Goal: Information Seeking & Learning: Learn about a topic

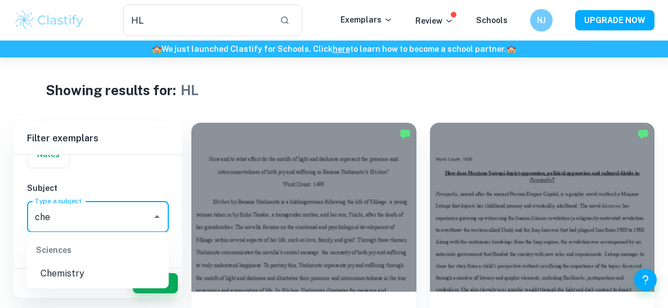
click at [78, 265] on li "Chemistry" at bounding box center [98, 273] width 142 height 20
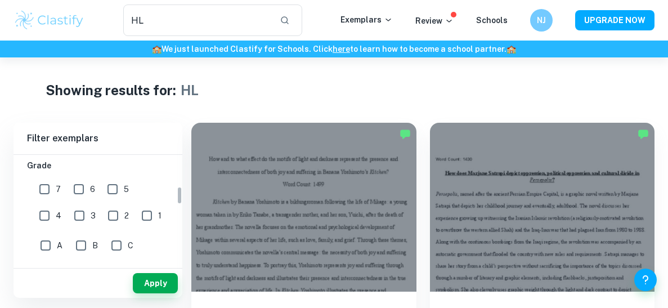
scroll to position [193, 0]
type input "Chemistry"
click at [49, 190] on input "7" at bounding box center [44, 189] width 22 height 22
checkbox input "true"
click at [76, 192] on input "6" at bounding box center [78, 189] width 22 height 22
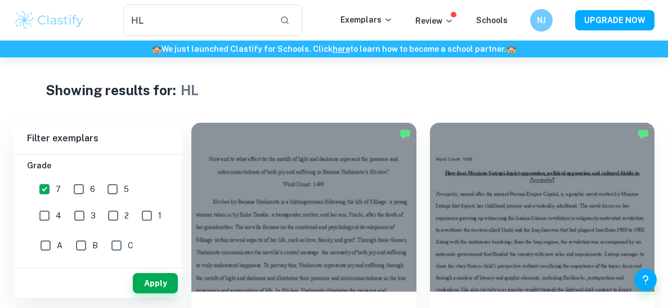
checkbox input "true"
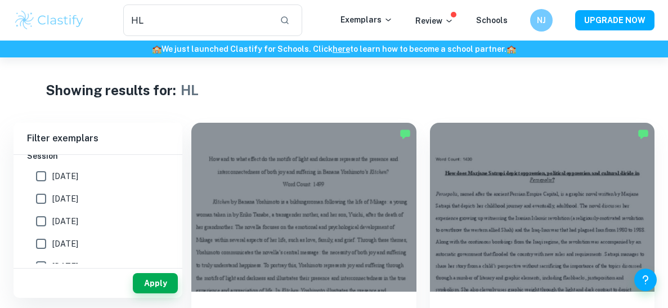
scroll to position [392, 0]
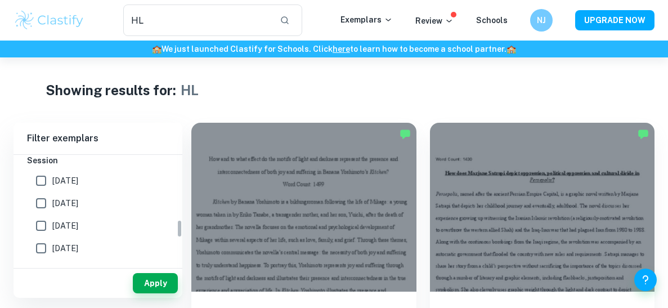
click at [71, 178] on span "[DATE]" at bounding box center [65, 180] width 26 height 12
click at [52, 178] on input "[DATE]" at bounding box center [41, 180] width 22 height 22
checkbox input "true"
click at [71, 195] on label "[DATE]" at bounding box center [95, 203] width 130 height 22
click at [52, 195] on input "[DATE]" at bounding box center [41, 203] width 22 height 22
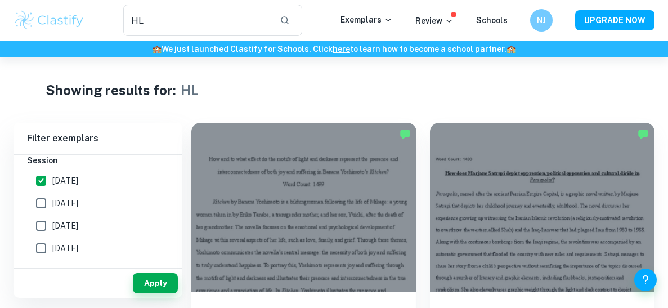
checkbox input "true"
click at [161, 284] on button "Apply" at bounding box center [155, 283] width 45 height 20
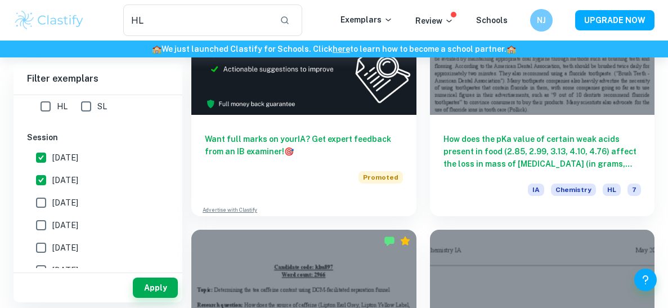
scroll to position [462, 0]
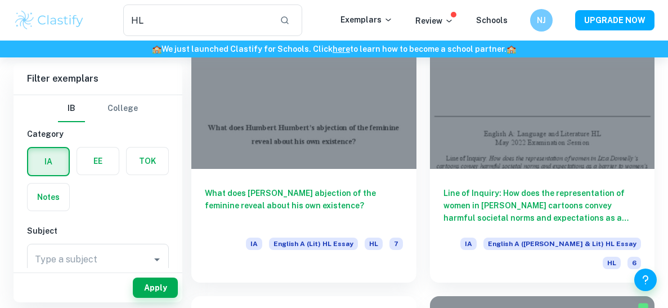
scroll to position [123, 0]
click at [96, 246] on div "Type a subject" at bounding box center [98, 259] width 142 height 31
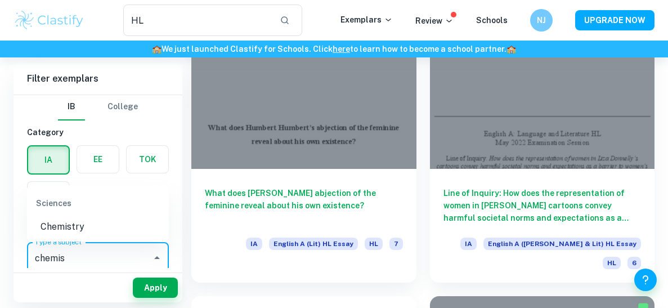
click at [114, 230] on li "Chemistry" at bounding box center [98, 227] width 142 height 20
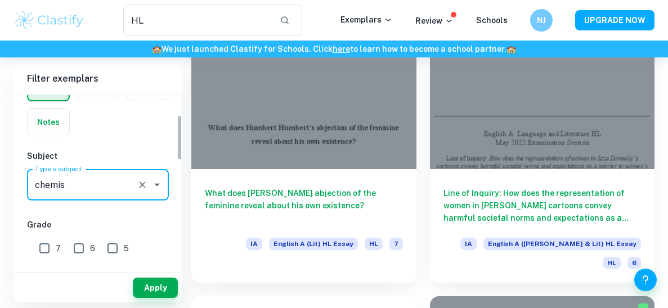
scroll to position [76, 0]
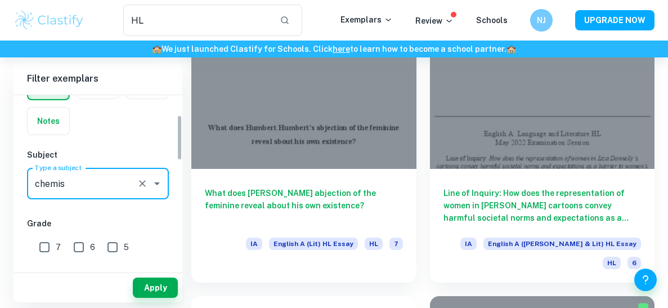
type input "Chemistry"
click at [75, 246] on input "6" at bounding box center [78, 247] width 22 height 22
checkbox input "true"
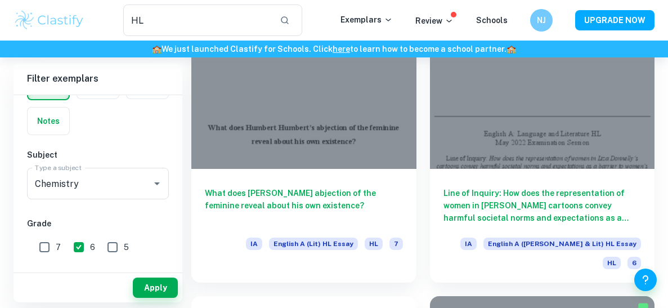
click at [44, 244] on input "7" at bounding box center [44, 247] width 22 height 22
checkbox input "true"
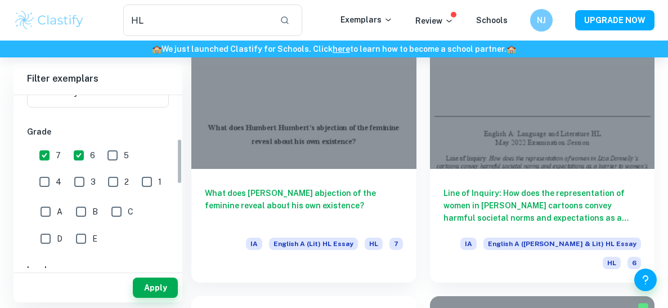
scroll to position [177, 0]
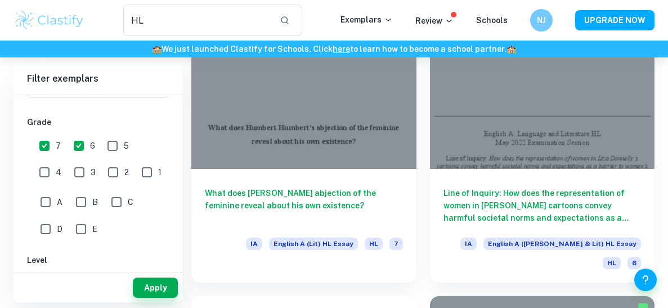
click at [110, 154] on input "5" at bounding box center [112, 145] width 22 height 22
checkbox input "true"
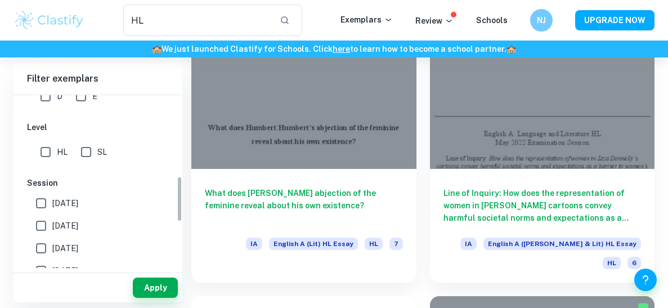
scroll to position [315, 0]
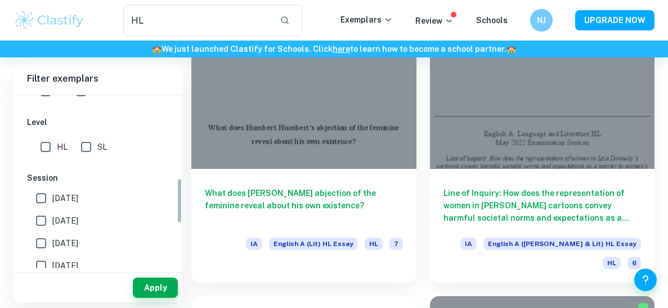
click at [46, 143] on input "HL" at bounding box center [45, 147] width 22 height 22
checkbox input "true"
click at [81, 148] on input "SL" at bounding box center [86, 147] width 22 height 22
checkbox input "true"
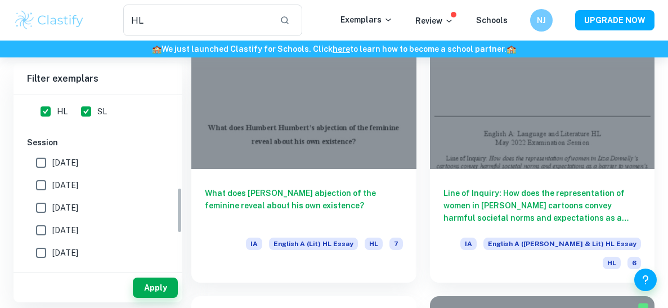
scroll to position [352, 0]
click at [46, 181] on input "[DATE]" at bounding box center [41, 183] width 22 height 22
checkbox input "true"
click at [46, 160] on input "[DATE]" at bounding box center [41, 161] width 22 height 22
checkbox input "true"
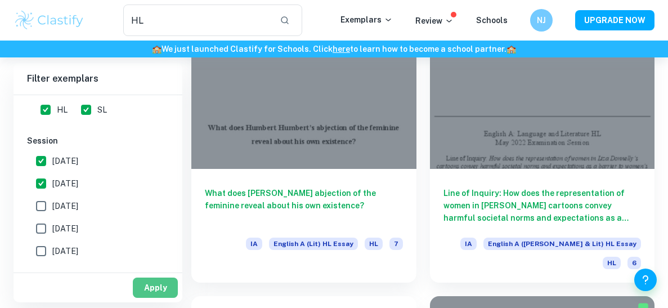
click at [172, 287] on button "Apply" at bounding box center [155, 287] width 45 height 20
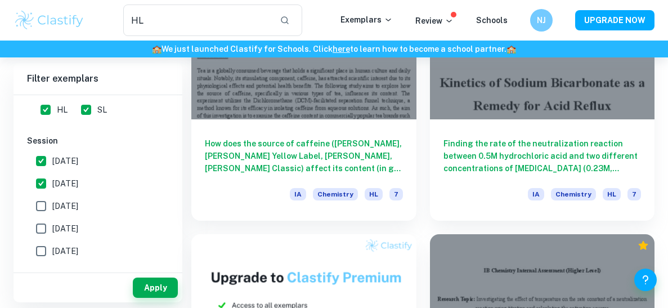
scroll to position [741, 0]
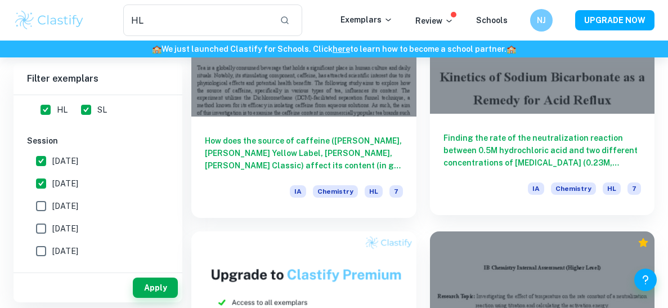
click at [474, 179] on div "Finding the rate of the neutralization reaction between 0.5M hydrochloric acid …" at bounding box center [542, 164] width 225 height 101
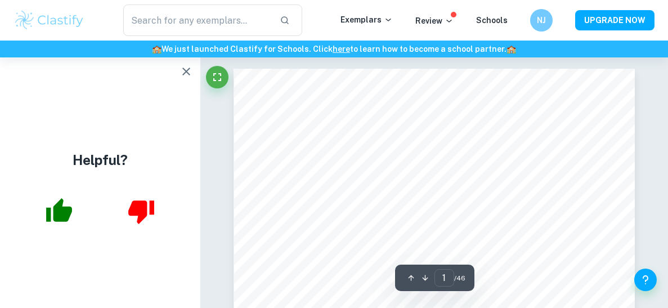
click at [187, 78] on icon "button" at bounding box center [185, 71] width 13 height 13
